Goal: Task Accomplishment & Management: Manage account settings

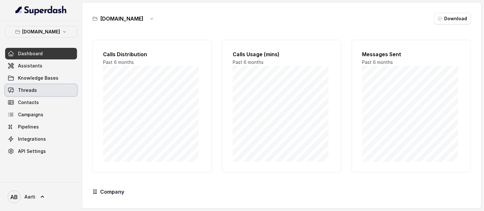
click at [31, 90] on span "Threads" at bounding box center [27, 90] width 19 height 6
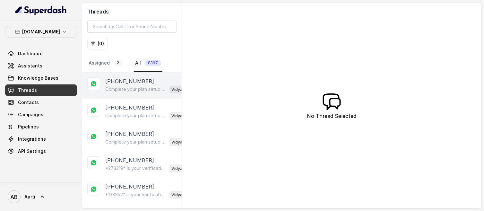
click at [119, 89] on p "Complete your plan setup You left your membership setup midway. Tap to continue…" at bounding box center [136, 89] width 62 height 6
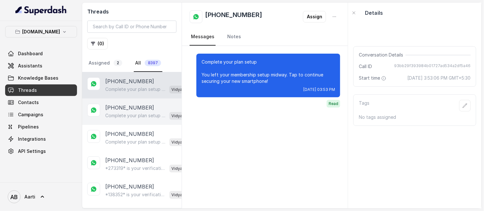
click at [121, 116] on p "Complete your plan setup You left your membership setup midway. Tap to continue…" at bounding box center [136, 115] width 62 height 6
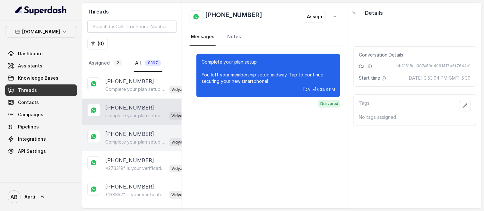
click at [124, 136] on p "[PHONE_NUMBER]" at bounding box center [129, 134] width 49 height 8
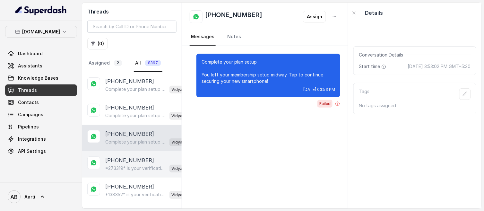
click at [126, 164] on div "*273319* is your verification code. For your security, do not share this code. …" at bounding box center [144, 168] width 79 height 8
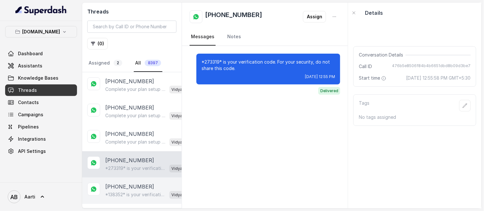
click at [127, 187] on p "[PHONE_NUMBER]" at bounding box center [129, 186] width 49 height 8
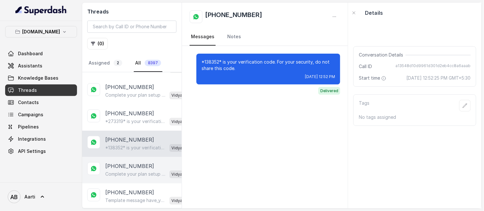
scroll to position [47, 0]
click at [120, 166] on p "[PHONE_NUMBER]" at bounding box center [129, 166] width 49 height 8
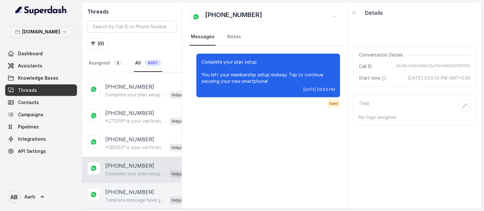
click at [121, 183] on div "[PHONE_NUMBER] Template message have_you_reviewed_your_terms_and_conditions sen…" at bounding box center [131, 196] width 99 height 26
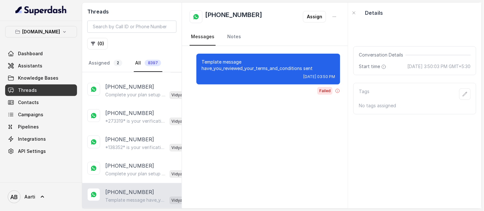
click at [123, 193] on p "[PHONE_NUMBER]" at bounding box center [129, 192] width 49 height 8
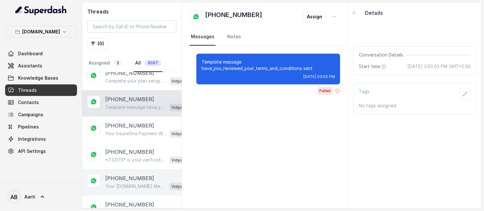
scroll to position [142, 0]
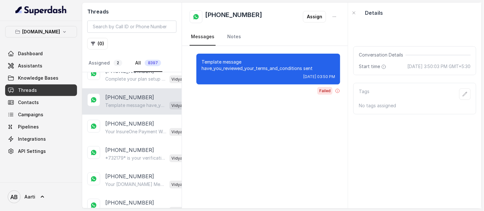
click at [227, 68] on p "Template message have_you_reviewed_your_terms_and_conditions sent" at bounding box center [267, 65] width 133 height 13
click at [213, 60] on p "Template message have_you_reviewed_your_terms_and_conditions sent" at bounding box center [267, 65] width 133 height 13
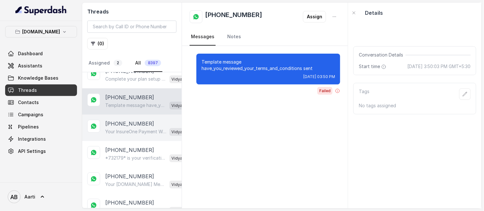
click at [117, 128] on p "Your InsureOne Payment Was Successful Hi, Thanks for your payment of ₹42! You c…" at bounding box center [136, 131] width 62 height 6
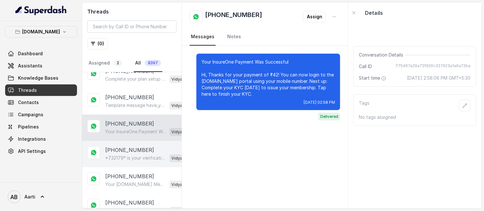
click at [124, 154] on div "*732179* is your verification code. For your security, do not share this code. …" at bounding box center [144, 158] width 79 height 8
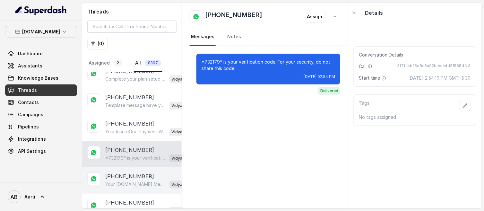
click at [122, 180] on div "Your [DOMAIN_NAME] Membership Is Now Active! Your membership number sompo-adld0…" at bounding box center [144, 184] width 79 height 8
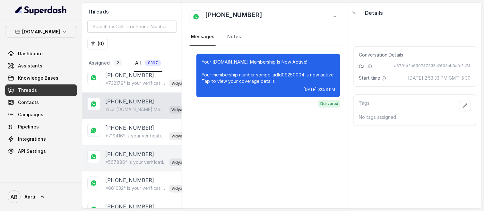
scroll to position [217, 0]
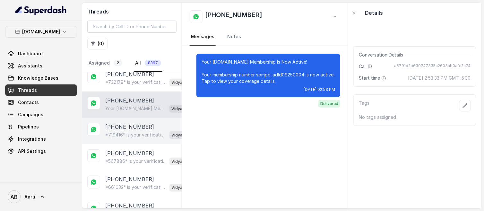
click at [118, 131] on p "*719416* is your verification code. For your security, do not share this code." at bounding box center [136, 134] width 62 height 6
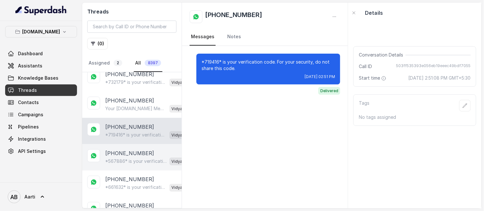
click at [120, 160] on p "*567886* is your verification code. For your security, do not share this code." at bounding box center [136, 161] width 62 height 6
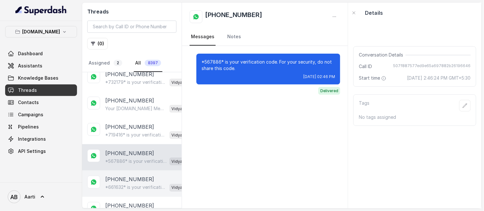
click at [123, 182] on p "[PHONE_NUMBER]" at bounding box center [129, 179] width 49 height 8
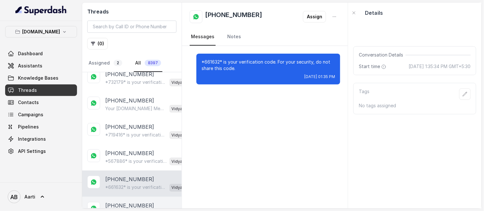
click at [121, 204] on p "[PHONE_NUMBER]" at bounding box center [129, 206] width 49 height 8
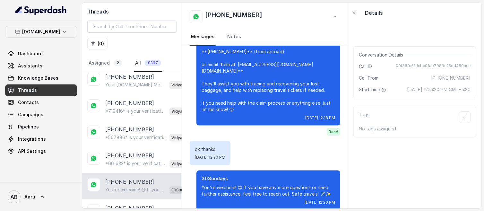
scroll to position [242, 0]
click at [331, 18] on button "button" at bounding box center [334, 17] width 12 height 12
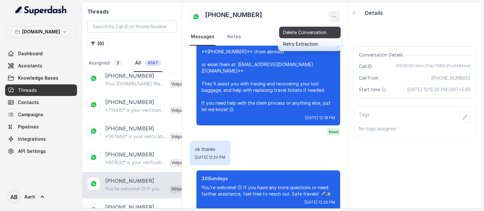
click at [300, 33] on button "Delete Conversation" at bounding box center [310, 33] width 62 height 12
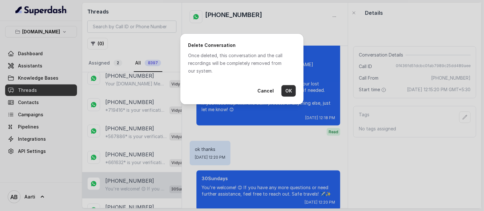
click at [290, 87] on button "OK" at bounding box center [288, 91] width 14 height 12
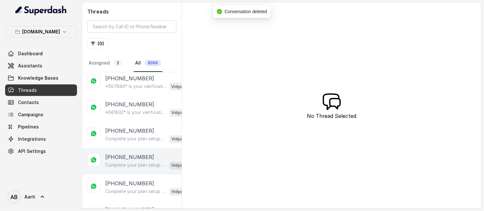
scroll to position [294, 0]
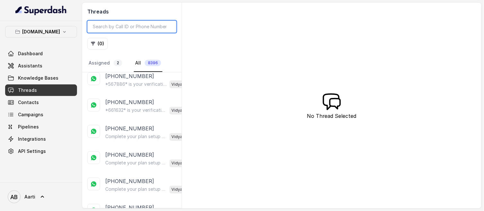
click at [118, 28] on input "search" at bounding box center [131, 27] width 89 height 12
type input "9986372135"
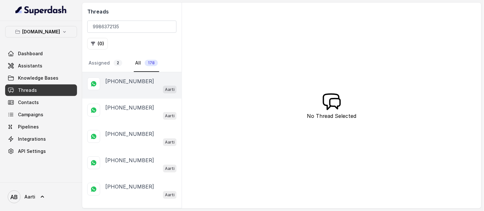
click at [118, 86] on div "Aarti" at bounding box center [140, 89] width 71 height 8
